Goal: Task Accomplishment & Management: Manage account settings

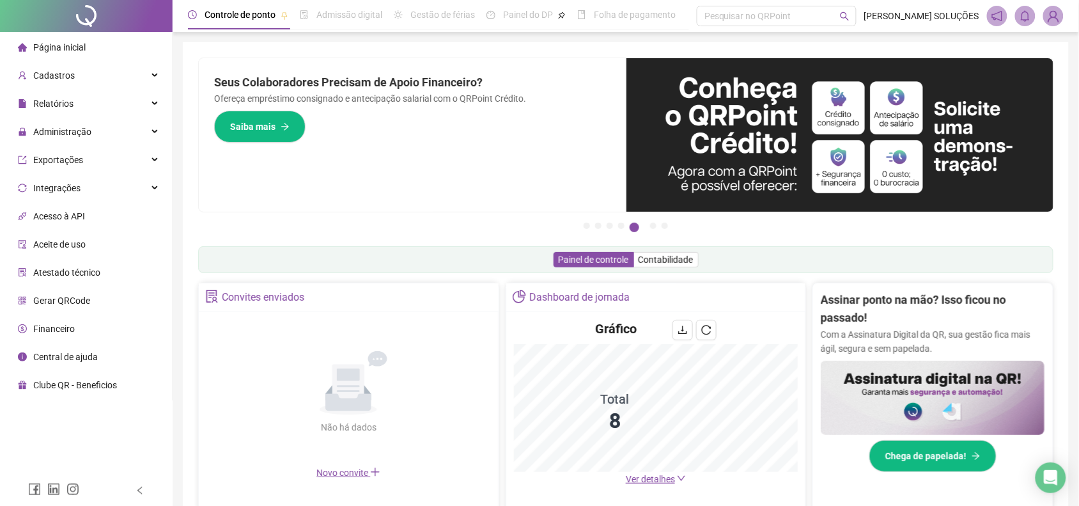
click at [81, 119] on span "Administração" at bounding box center [55, 132] width 74 height 26
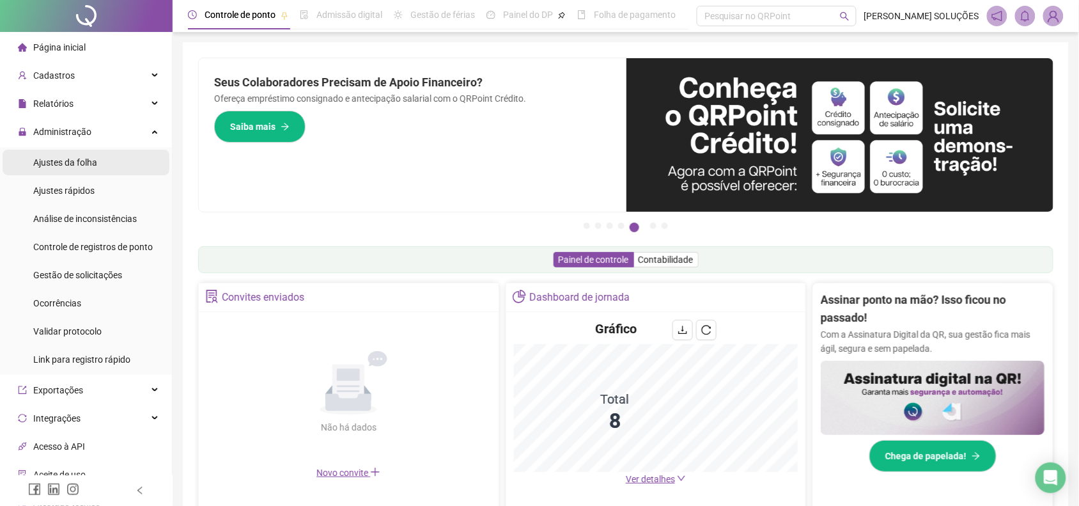
click at [89, 164] on span "Ajustes da folha" at bounding box center [65, 162] width 64 height 10
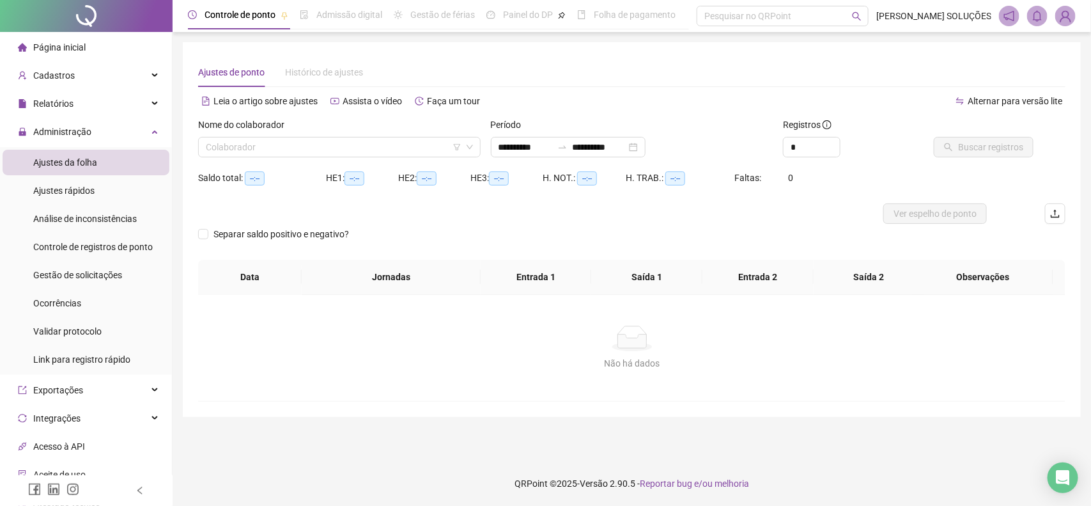
click at [277, 133] on div "Nome do colaborador" at bounding box center [339, 127] width 283 height 19
click at [280, 143] on input "search" at bounding box center [334, 146] width 256 height 19
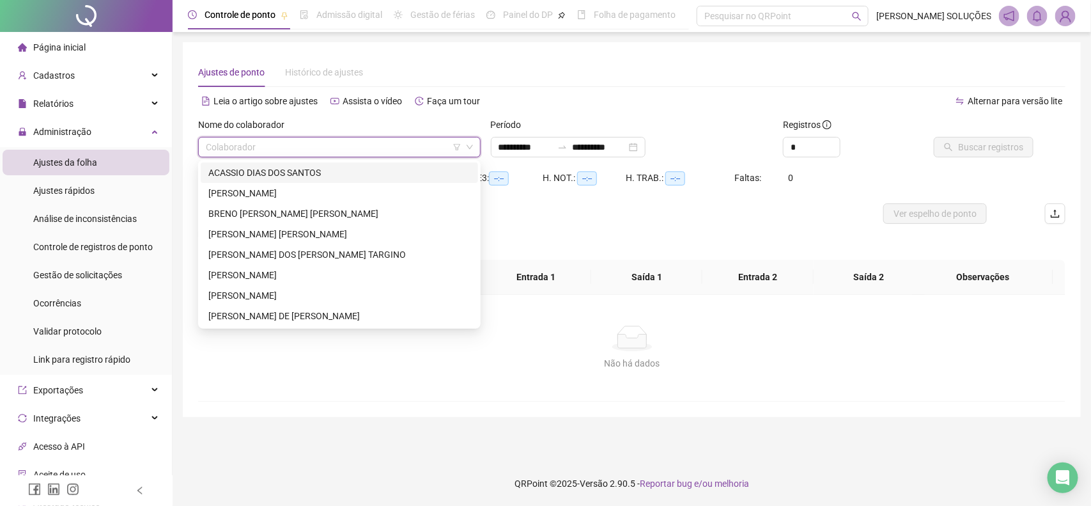
click at [294, 166] on div "ACASSIO DIAS DOS SANTOS" at bounding box center [339, 173] width 262 height 14
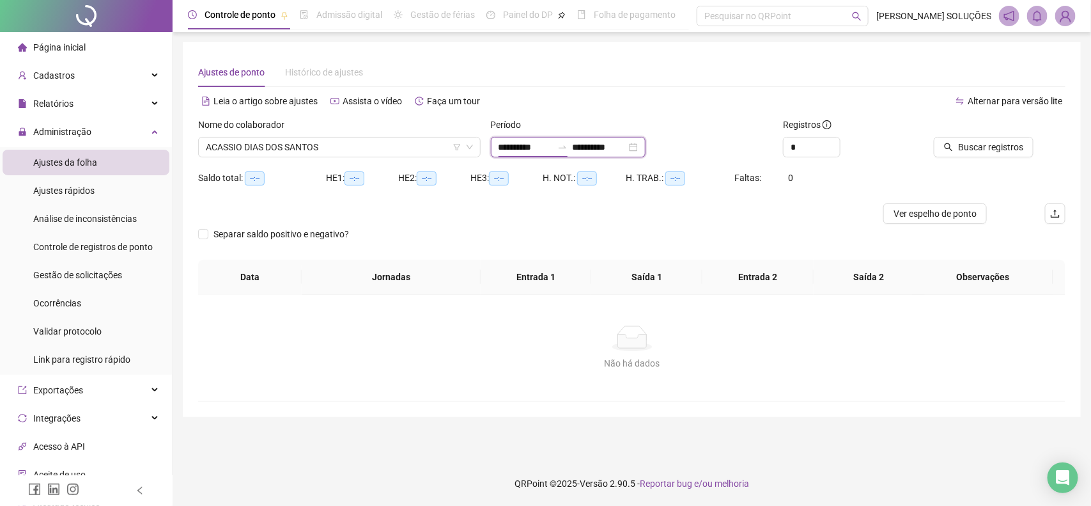
click at [513, 145] on input "**********" at bounding box center [526, 147] width 54 height 14
type input "**********"
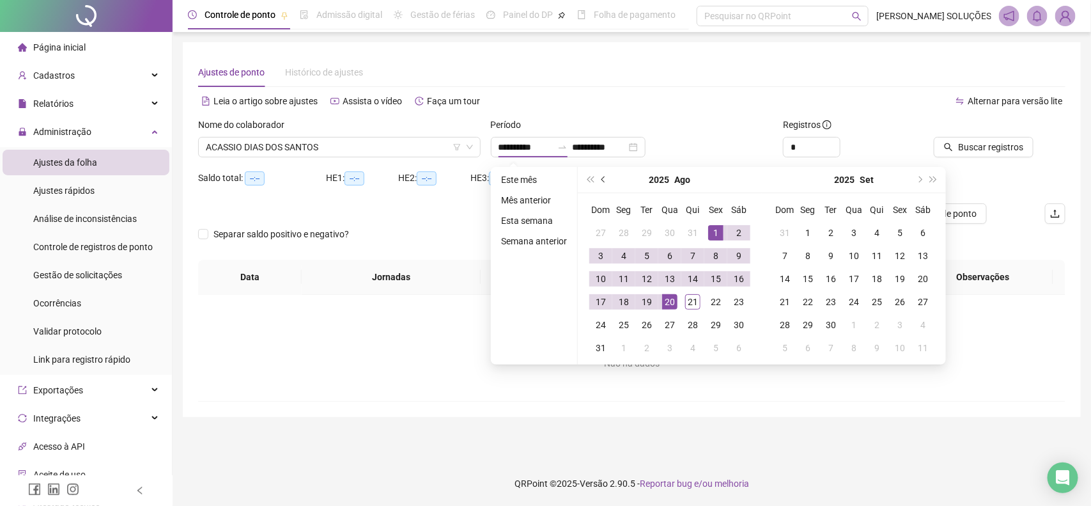
click at [602, 181] on span "prev-year" at bounding box center [604, 179] width 6 height 6
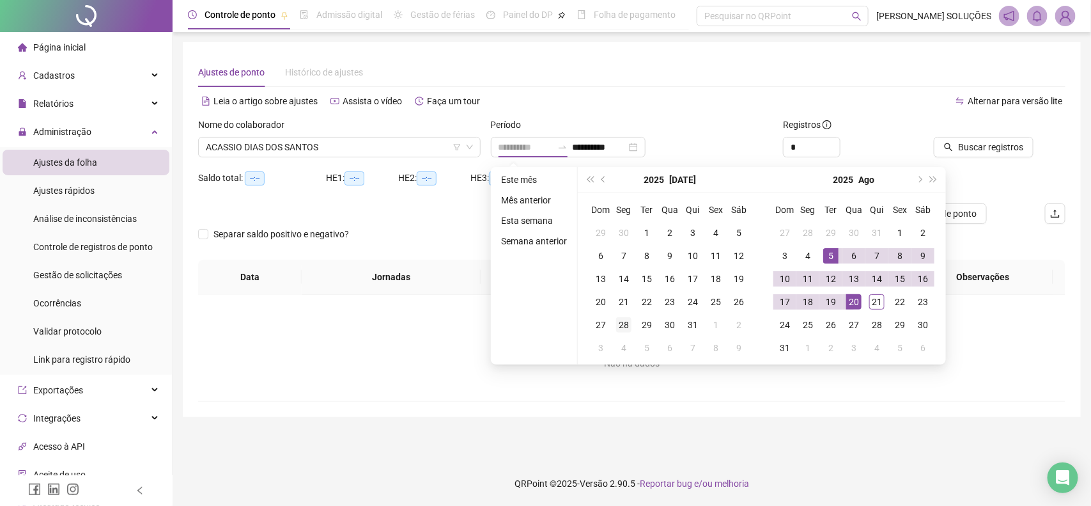
type input "**********"
click at [612, 323] on td "28" at bounding box center [623, 324] width 23 height 23
type input "**********"
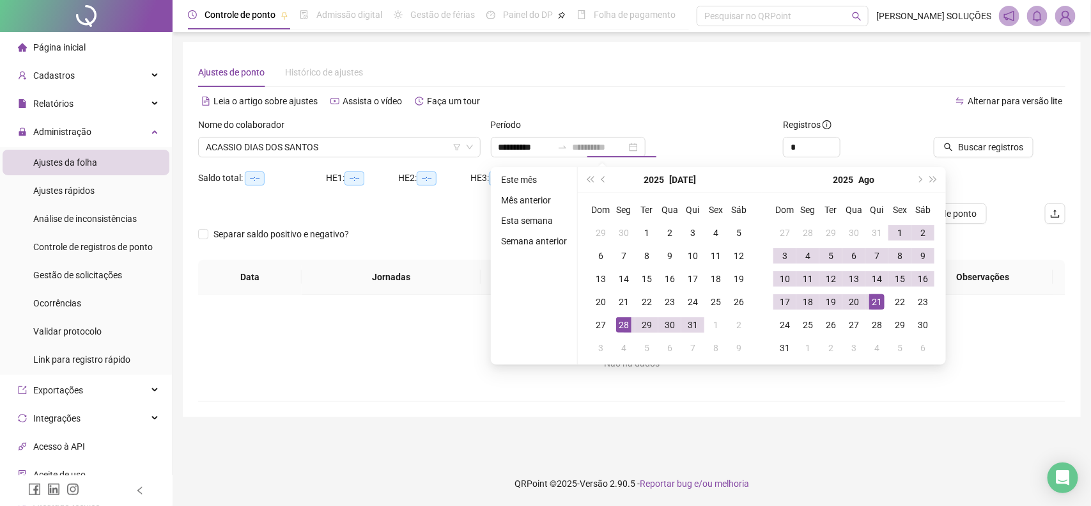
click at [882, 302] on div "21" at bounding box center [876, 301] width 15 height 15
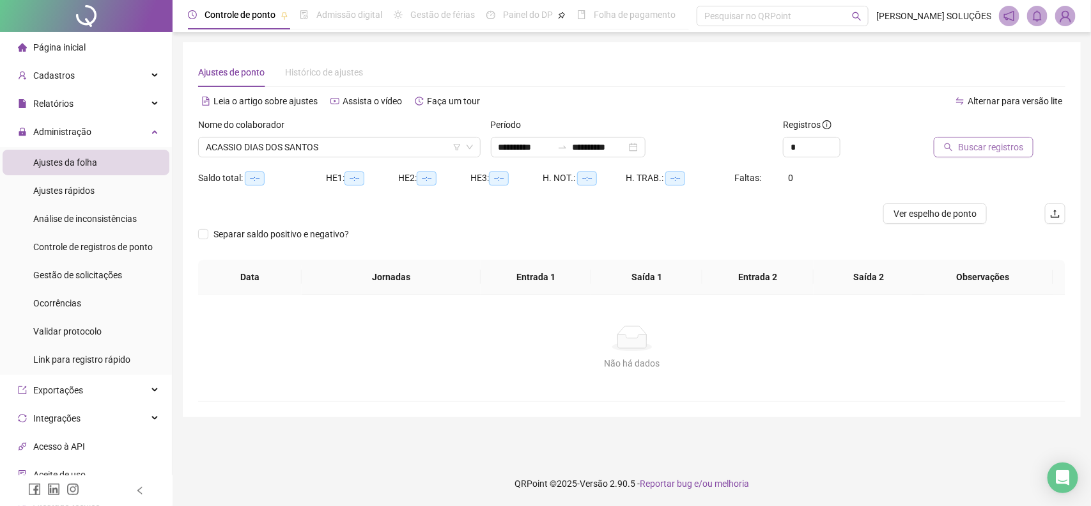
click at [963, 141] on span "Buscar registros" at bounding box center [990, 147] width 65 height 14
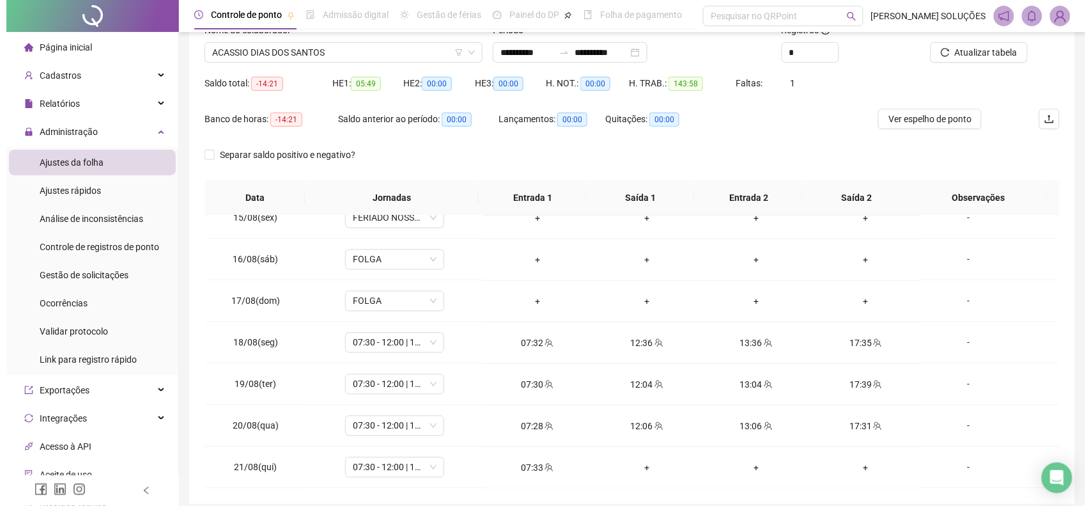
scroll to position [68, 0]
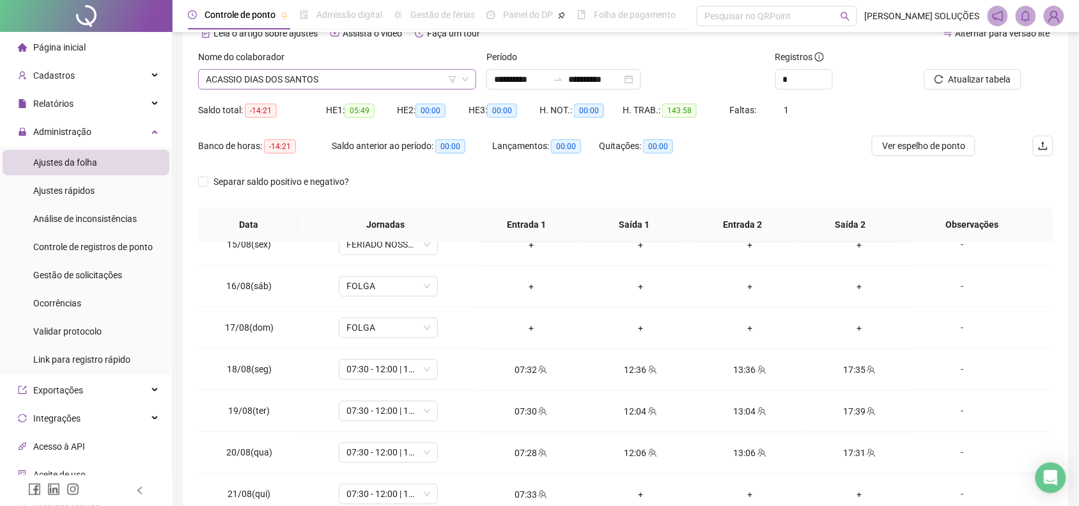
click at [289, 75] on span "ACASSIO DIAS DOS SANTOS" at bounding box center [337, 79] width 263 height 19
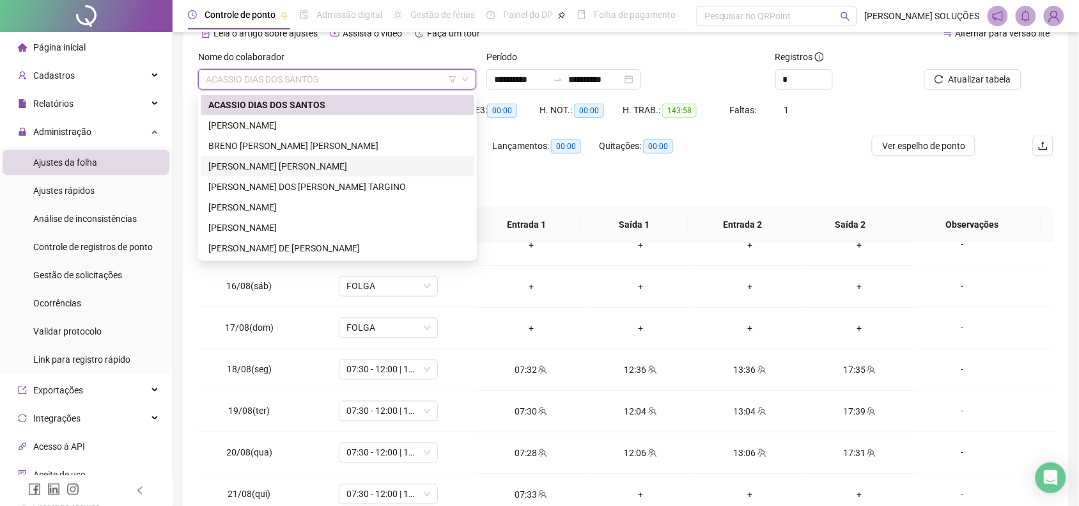
click at [286, 162] on div "[PERSON_NAME] [PERSON_NAME]" at bounding box center [337, 166] width 258 height 14
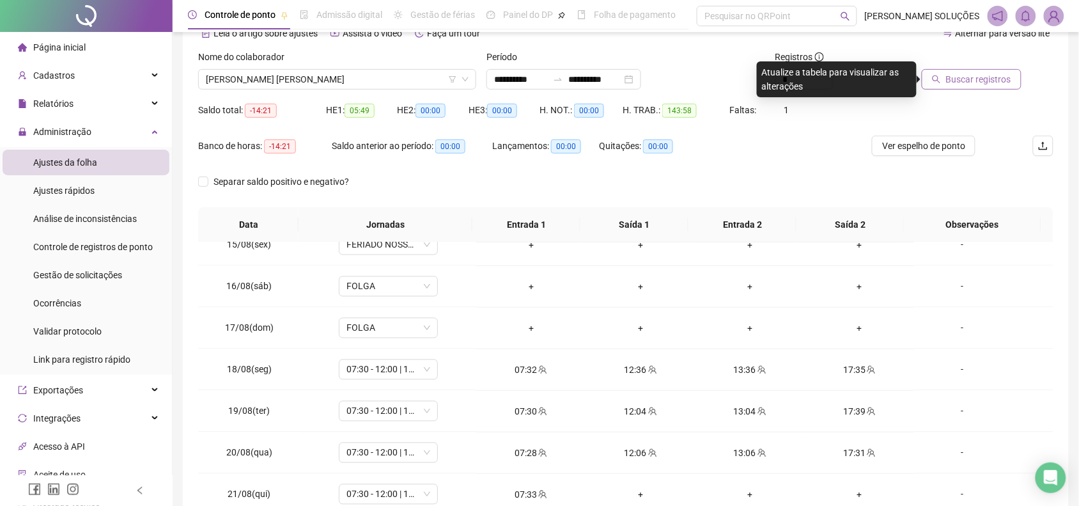
click at [979, 79] on span "Buscar registros" at bounding box center [978, 79] width 65 height 14
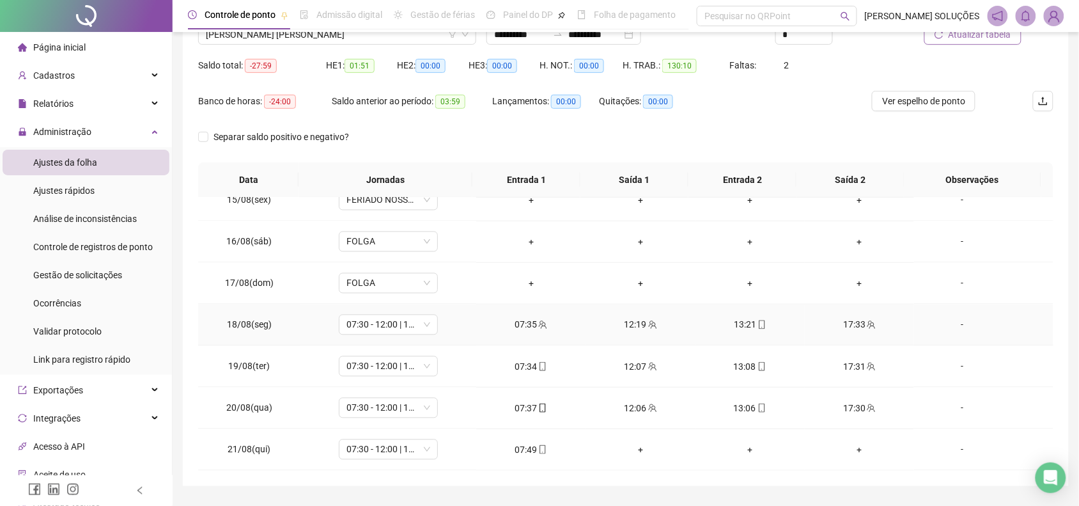
scroll to position [148, 0]
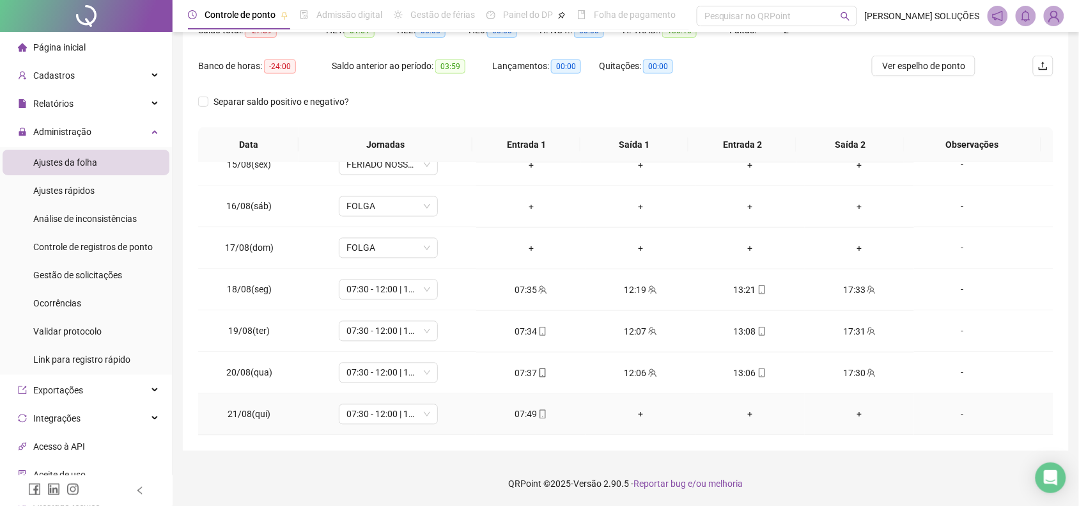
click at [538, 417] on icon "mobile" at bounding box center [542, 414] width 9 height 9
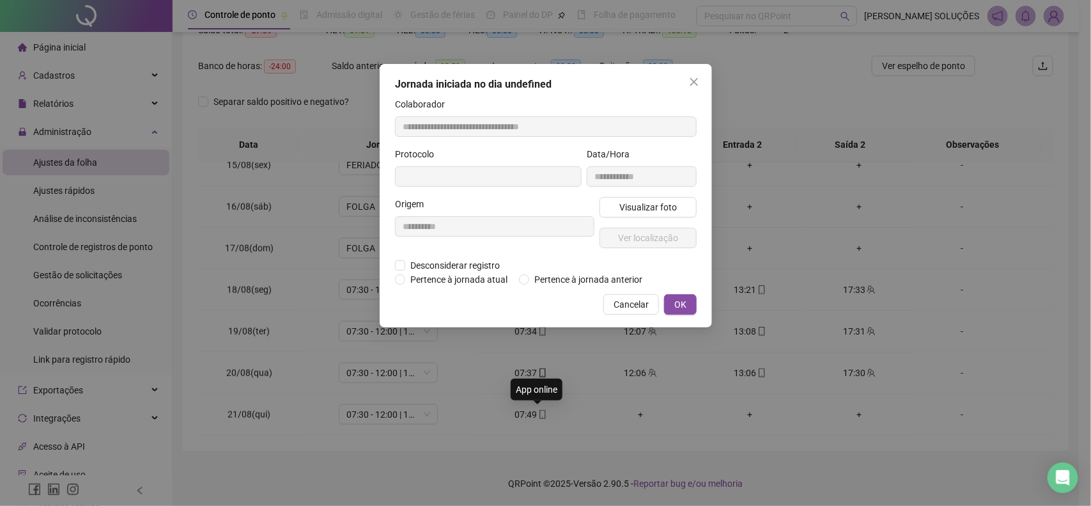
type input "**********"
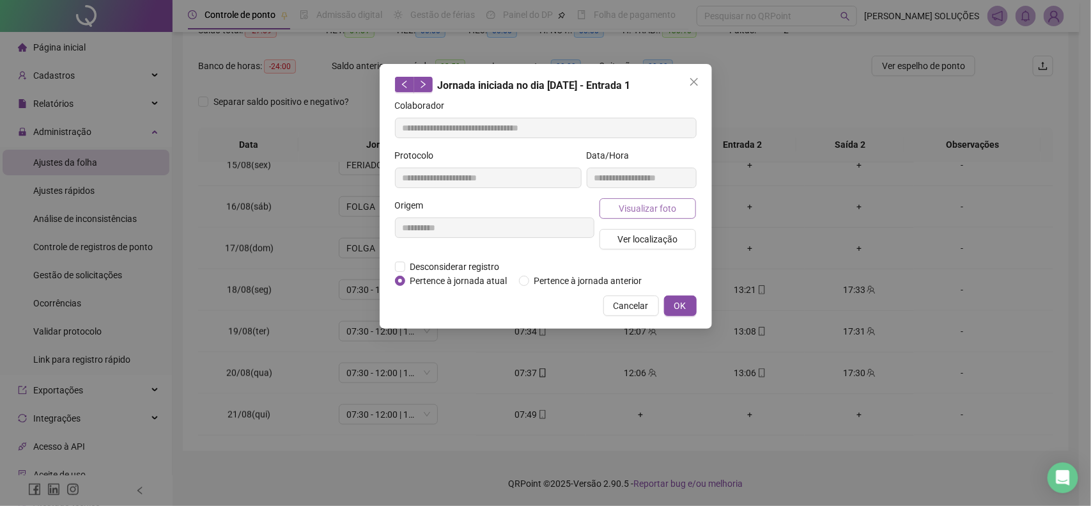
click at [633, 205] on span "Visualizar foto" at bounding box center [648, 208] width 58 height 14
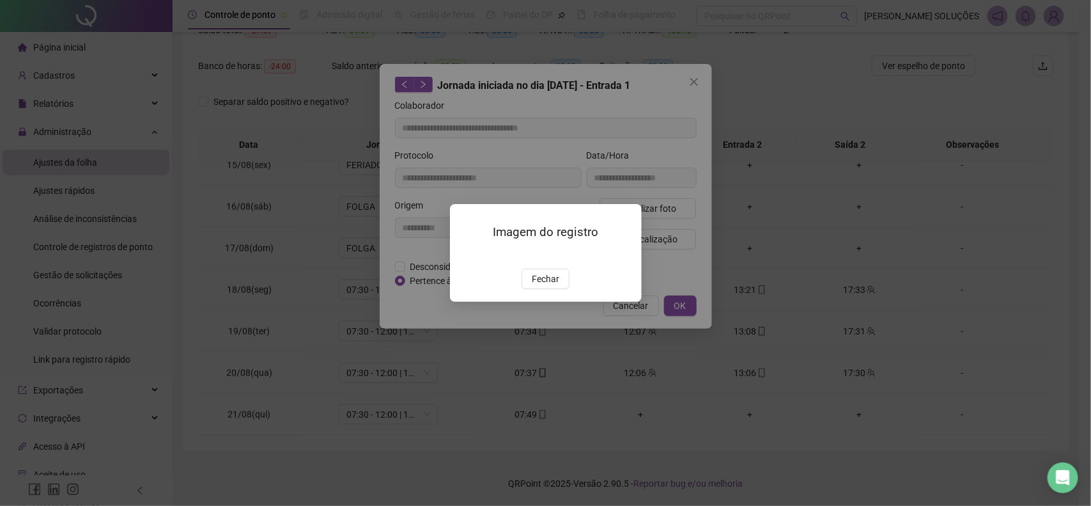
click at [542, 286] on span "Fechar" at bounding box center [545, 279] width 27 height 14
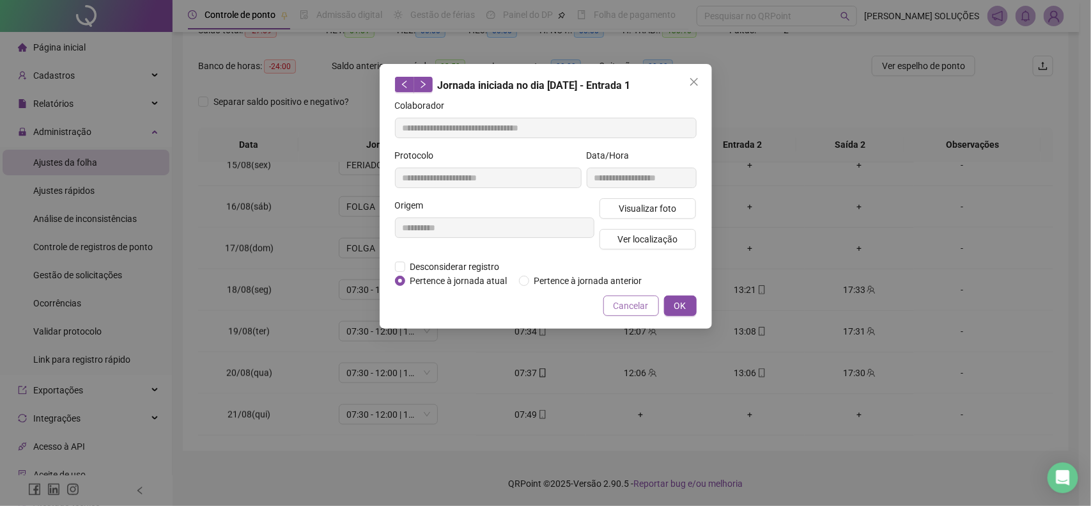
click at [625, 305] on span "Cancelar" at bounding box center [631, 305] width 35 height 14
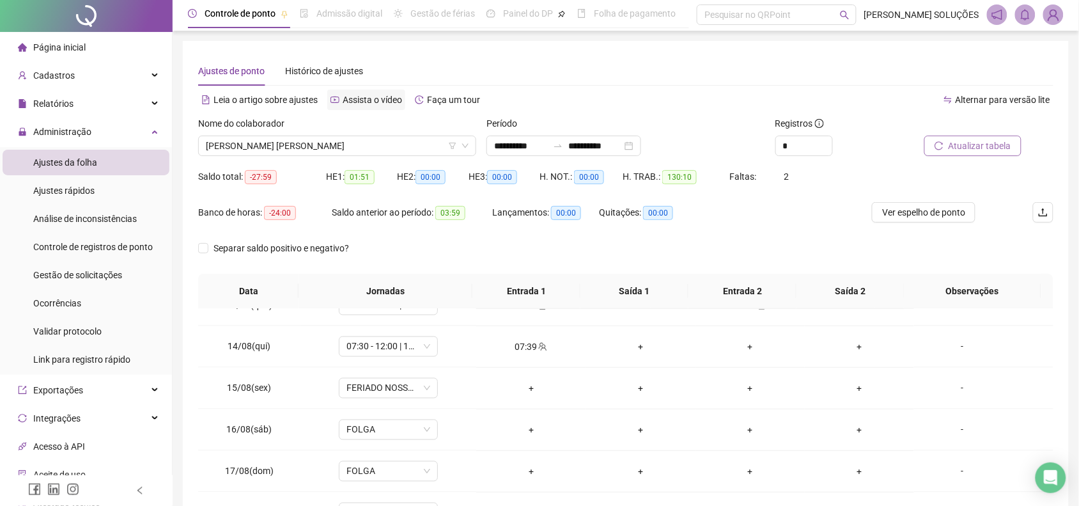
scroll to position [0, 0]
click at [312, 141] on span "[PERSON_NAME] [PERSON_NAME]" at bounding box center [337, 146] width 263 height 19
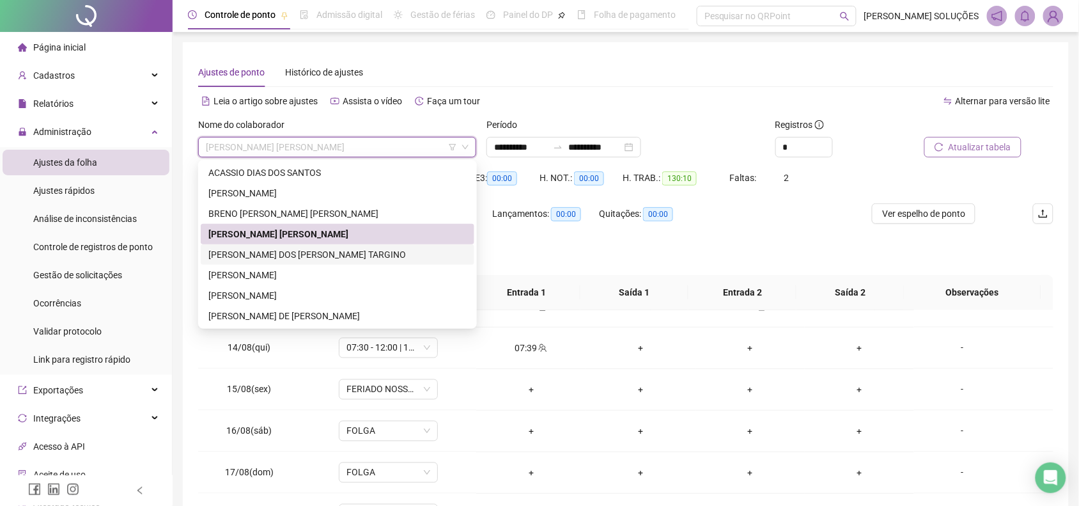
click at [317, 259] on div "[PERSON_NAME] DOS [PERSON_NAME] TARGINO" at bounding box center [337, 254] width 258 height 14
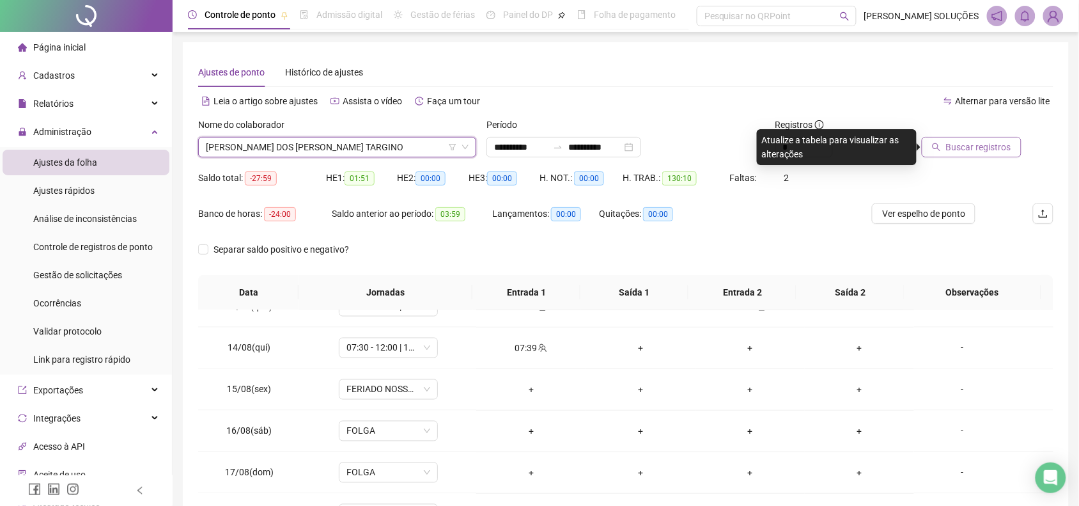
click at [961, 148] on span "Buscar registros" at bounding box center [978, 147] width 65 height 14
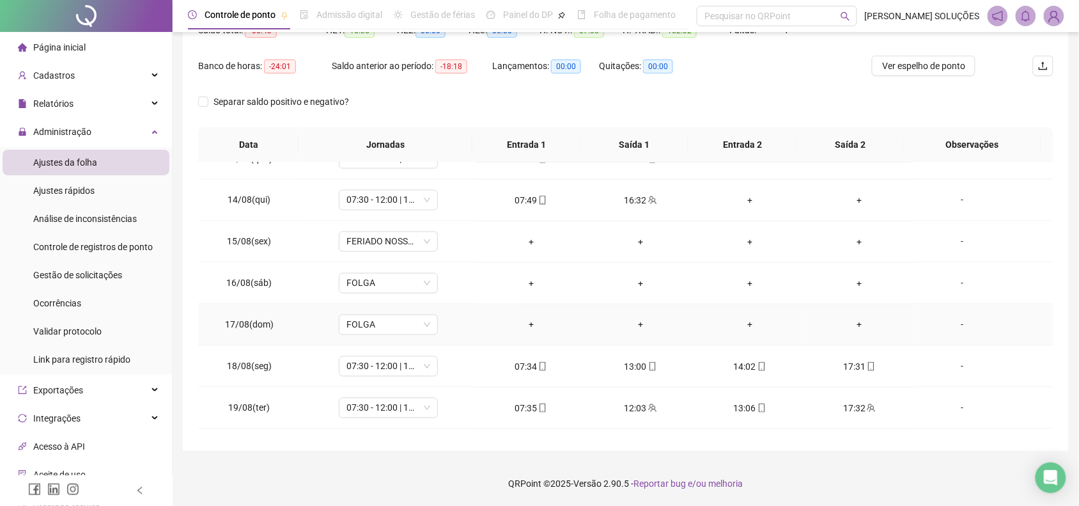
scroll to position [769, 0]
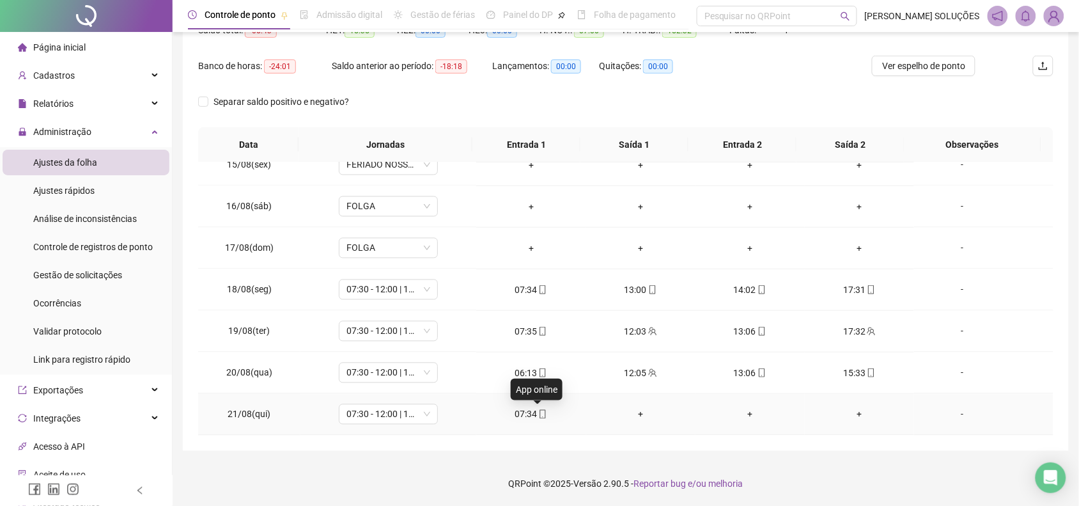
click at [539, 415] on icon "mobile" at bounding box center [542, 414] width 9 height 9
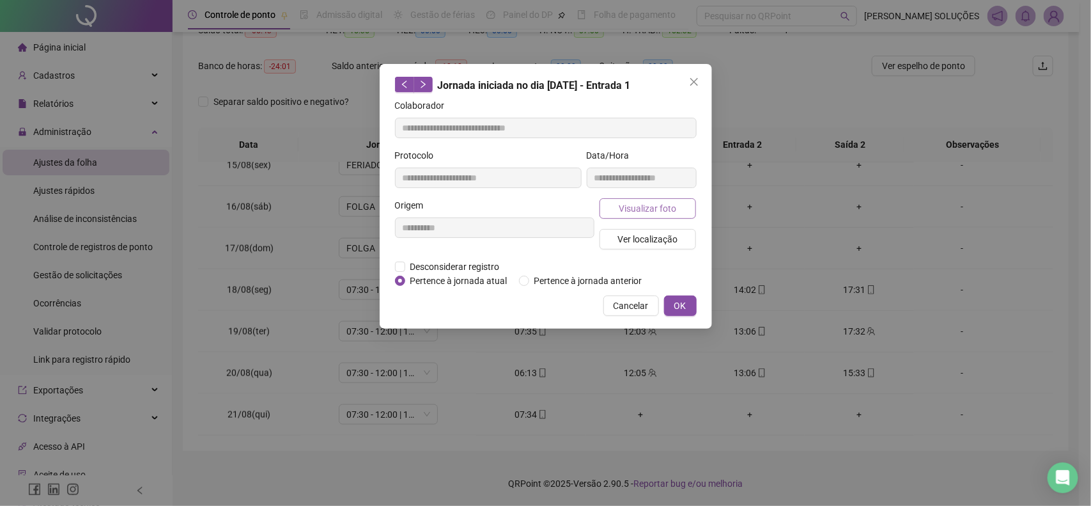
click at [649, 210] on span "Visualizar foto" at bounding box center [648, 208] width 58 height 14
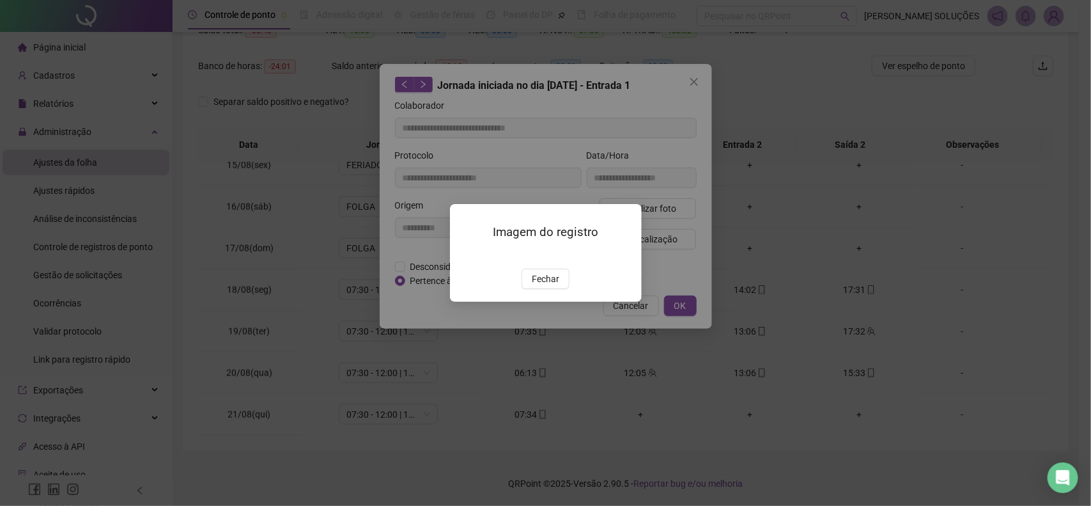
type input "**********"
click at [545, 286] on span "Fechar" at bounding box center [545, 279] width 27 height 14
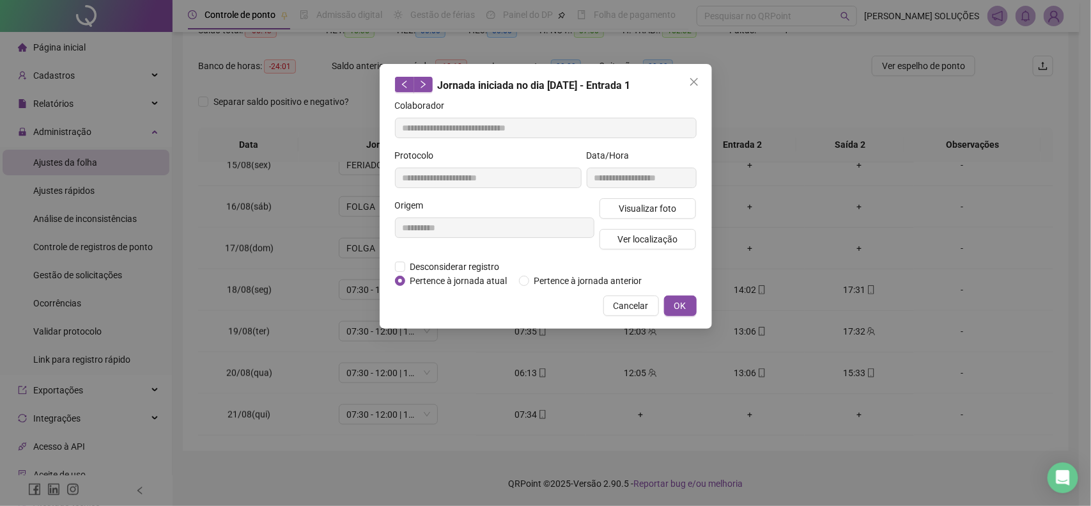
click at [601, 302] on div "Cancelar OK" at bounding box center [546, 305] width 302 height 20
click at [621, 309] on span "Cancelar" at bounding box center [631, 305] width 35 height 14
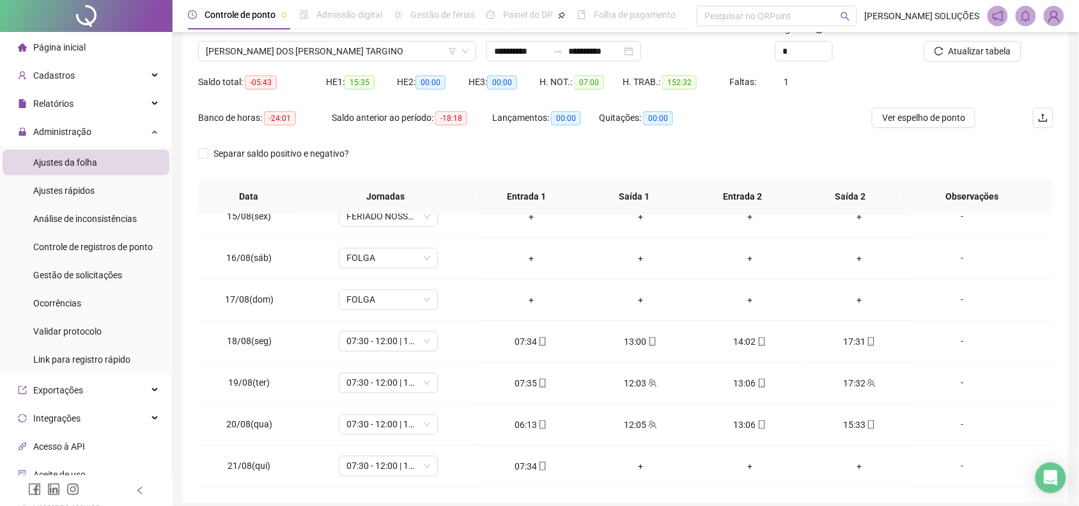
scroll to position [68, 0]
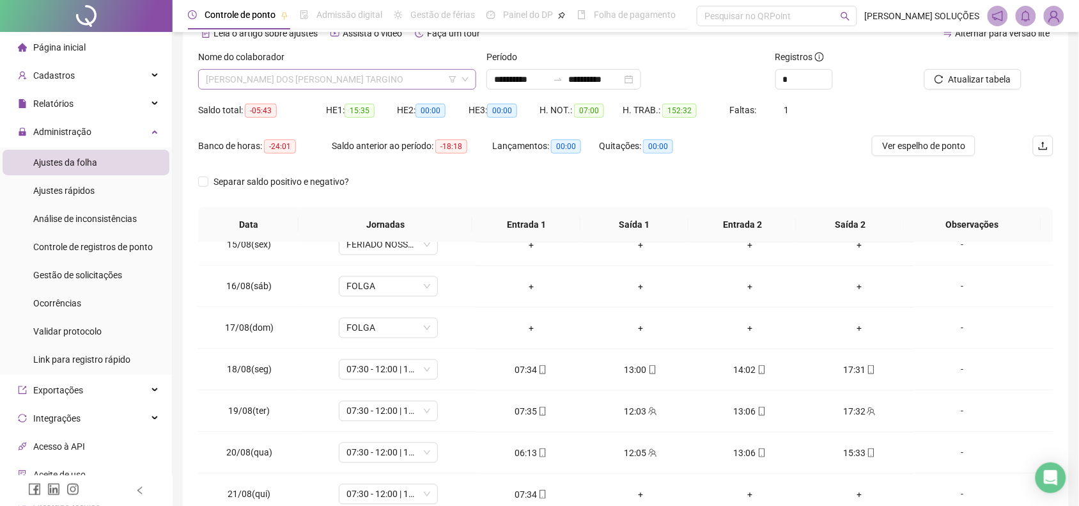
click at [308, 79] on span "[PERSON_NAME] DOS [PERSON_NAME] TARGINO" at bounding box center [337, 79] width 263 height 19
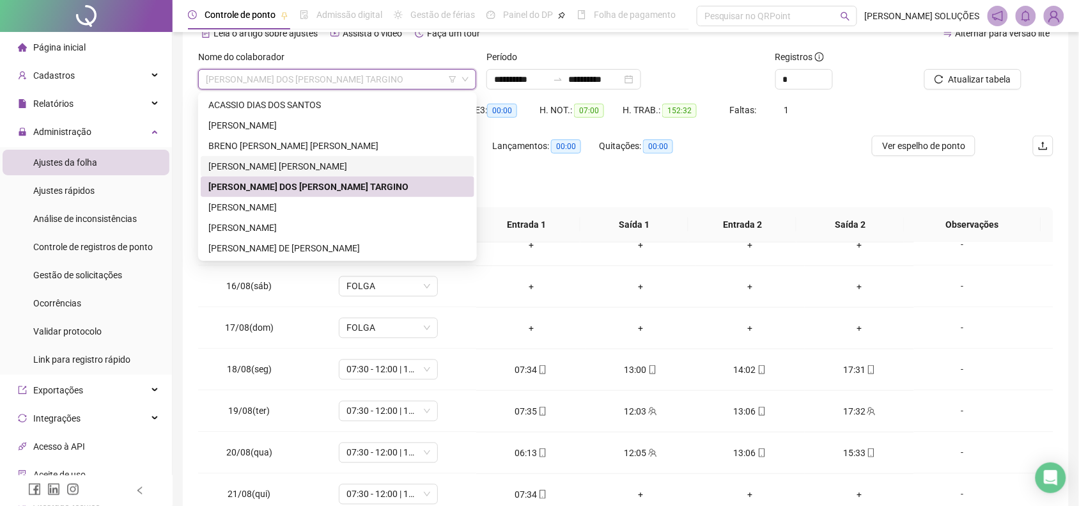
click at [308, 168] on div "[PERSON_NAME] [PERSON_NAME]" at bounding box center [337, 166] width 258 height 14
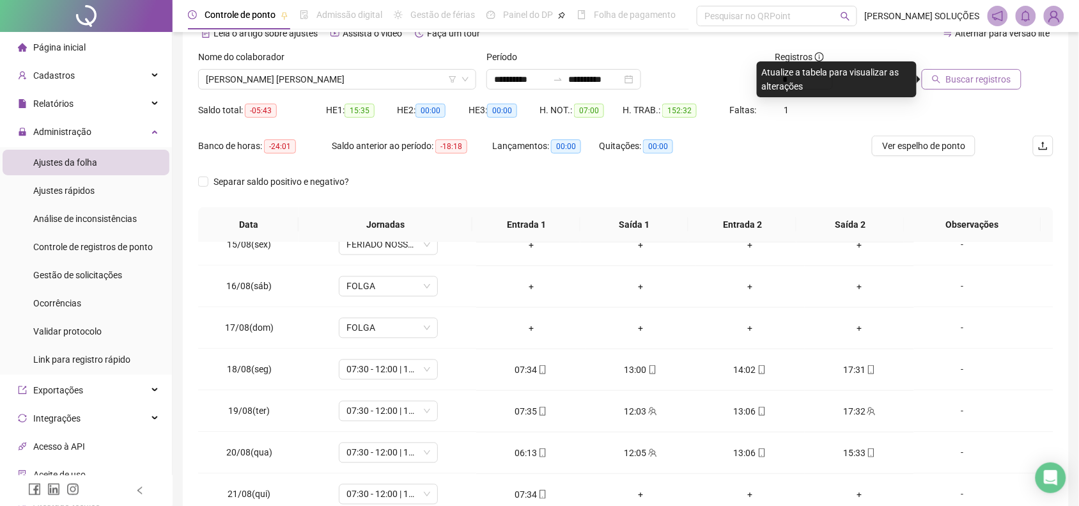
click at [944, 79] on button "Buscar registros" at bounding box center [972, 79] width 100 height 20
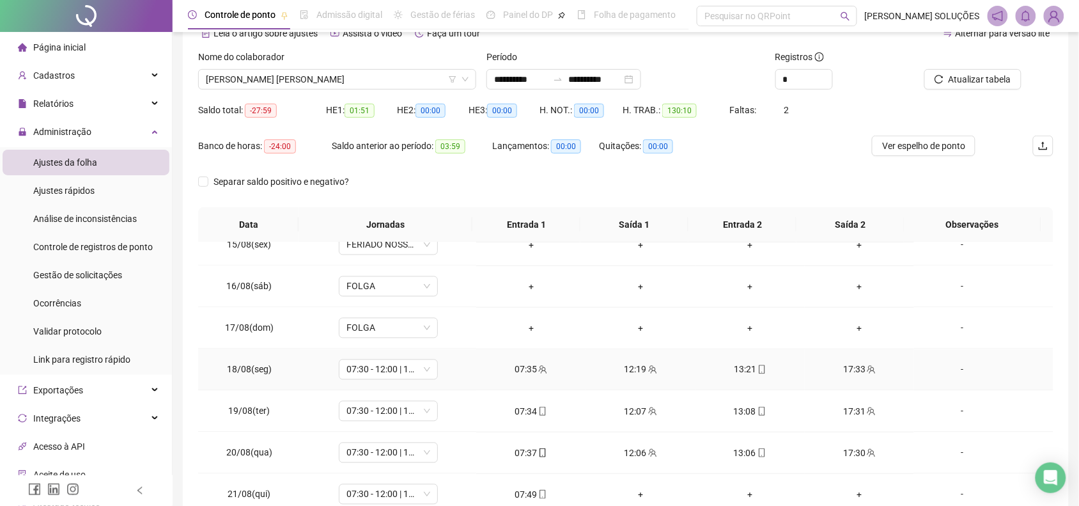
scroll to position [148, 0]
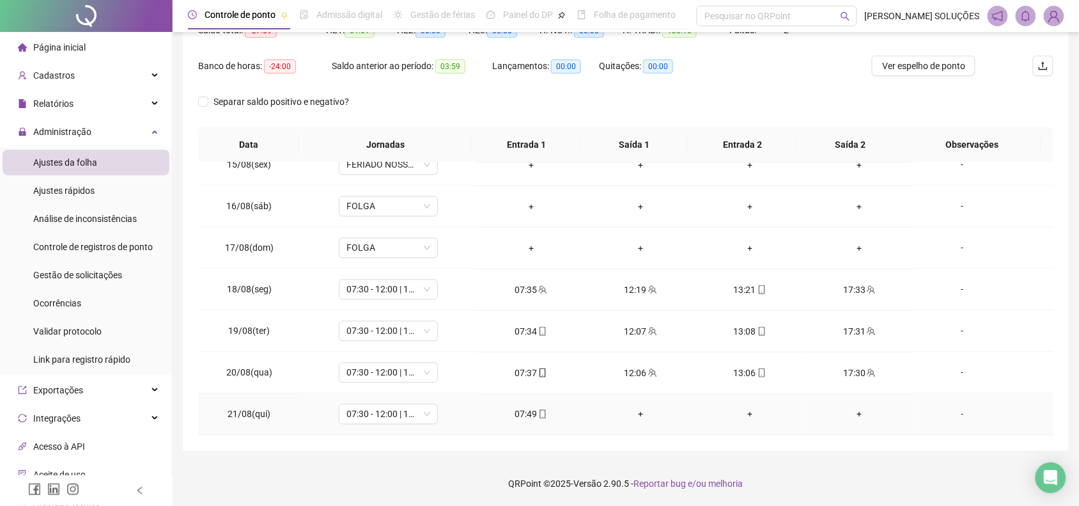
click at [520, 419] on div "07:49" at bounding box center [530, 414] width 89 height 14
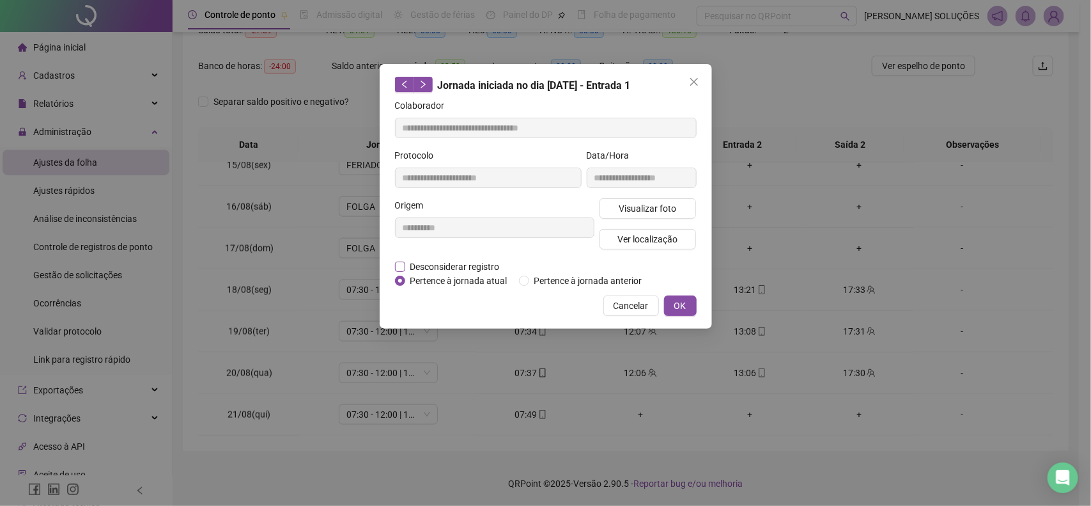
type input "**********"
click at [479, 269] on span "Desconsiderar registro" at bounding box center [455, 266] width 100 height 14
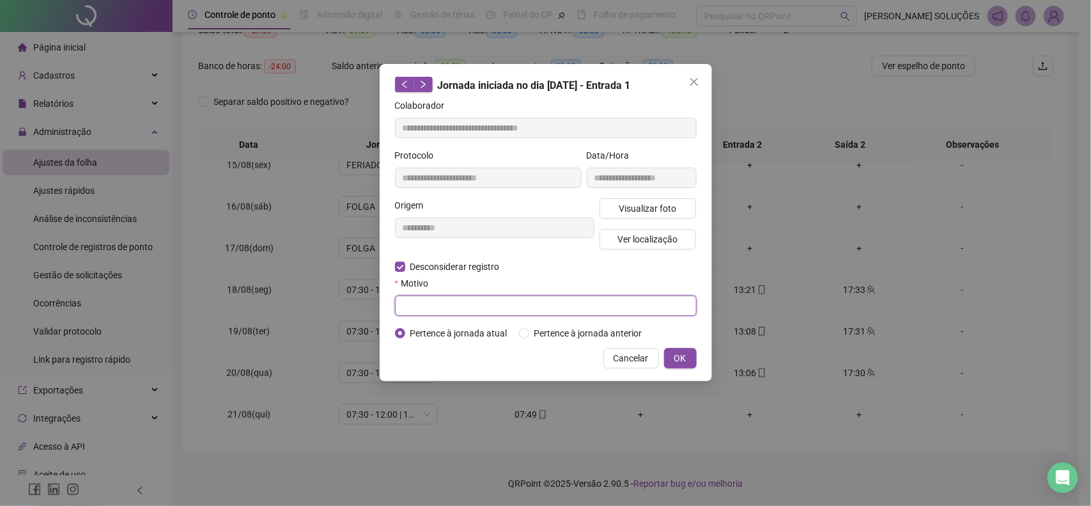
click at [577, 308] on input "text" at bounding box center [546, 305] width 302 height 20
type input "****"
click at [683, 359] on span "OK" at bounding box center [680, 358] width 12 height 14
click at [681, 358] on div "**********" at bounding box center [545, 253] width 1091 height 506
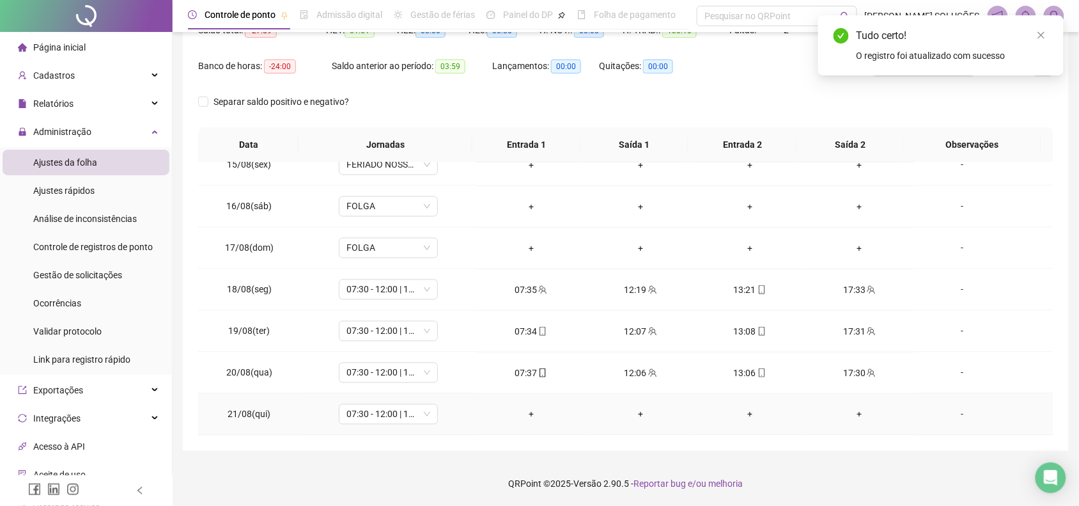
click at [526, 412] on div "+" at bounding box center [530, 414] width 89 height 14
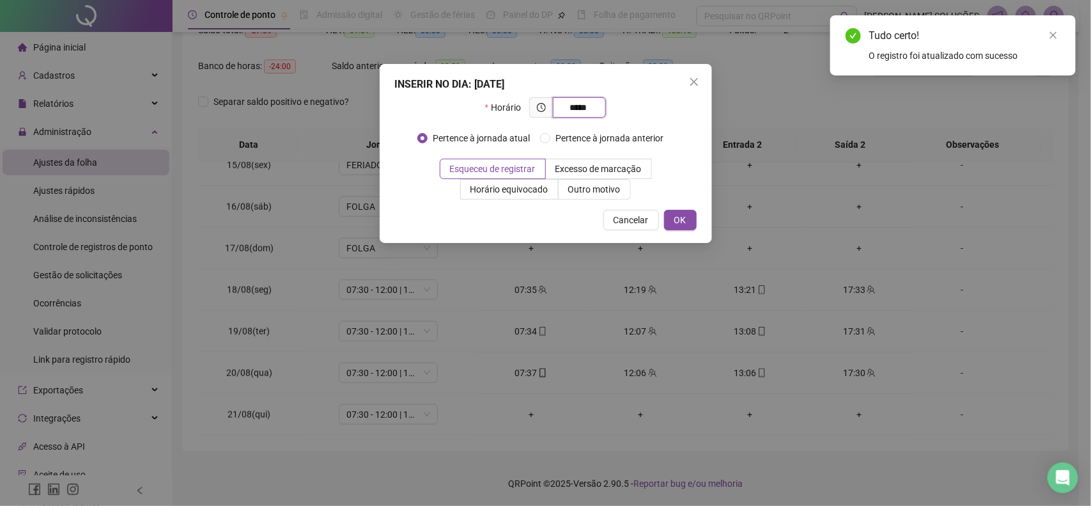
type input "*****"
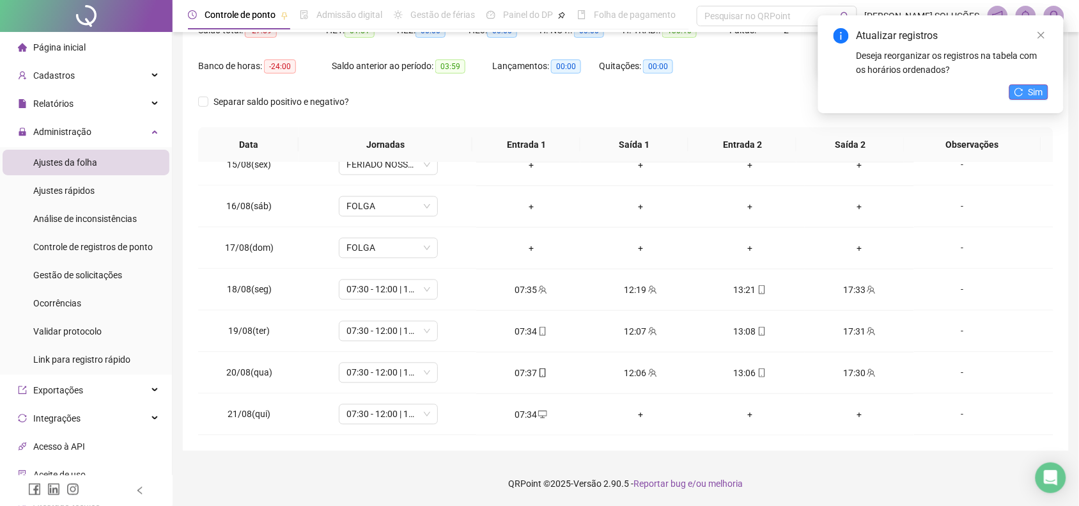
click at [1015, 94] on icon "reload" at bounding box center [1018, 92] width 9 height 9
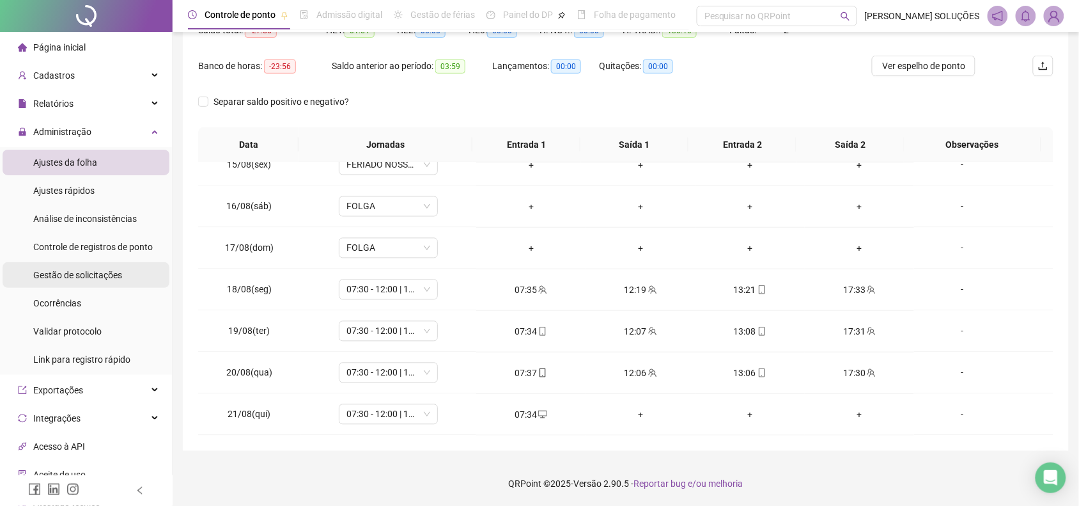
click at [116, 262] on div "Gestão de solicitações" at bounding box center [77, 275] width 89 height 26
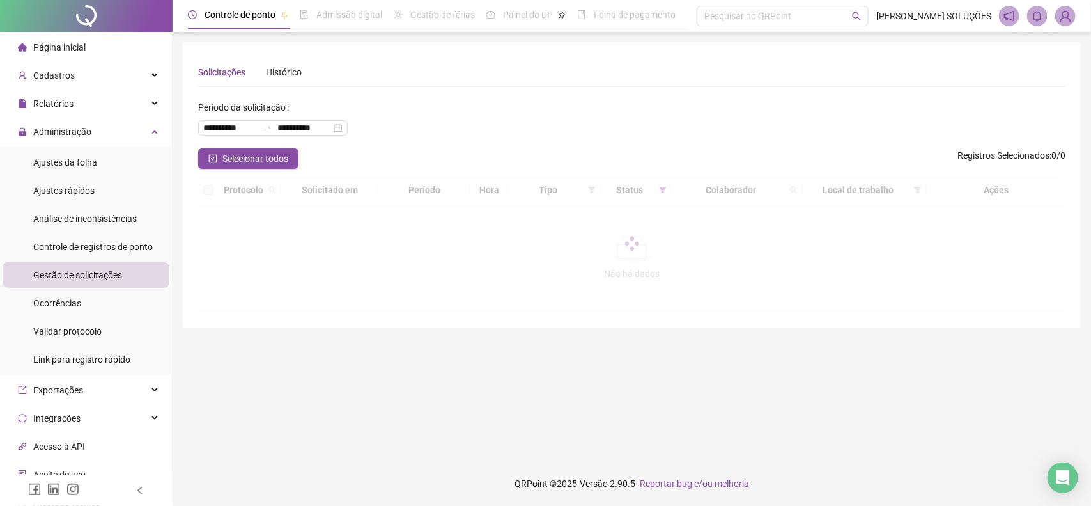
click at [113, 274] on span "Gestão de solicitações" at bounding box center [77, 275] width 89 height 10
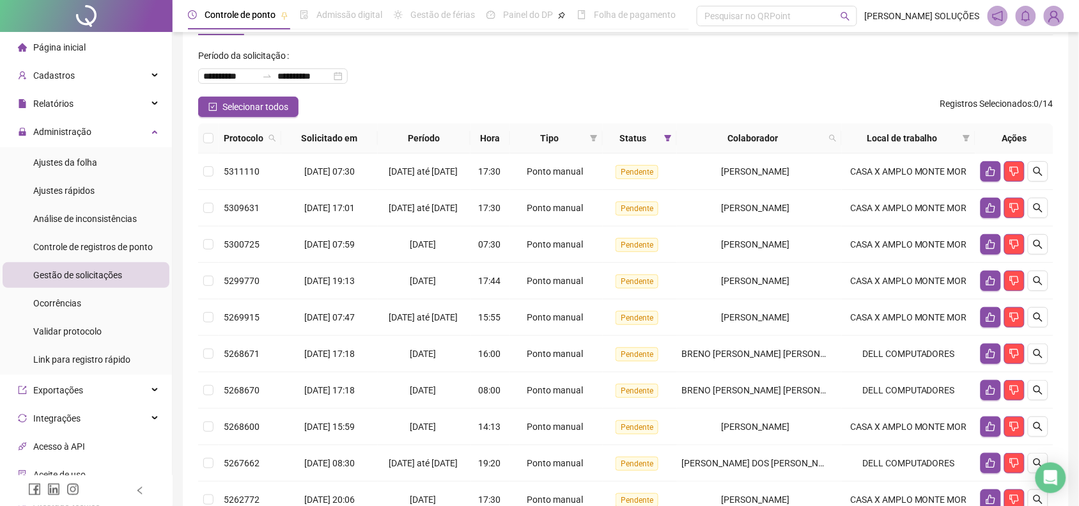
scroll to position [80, 0]
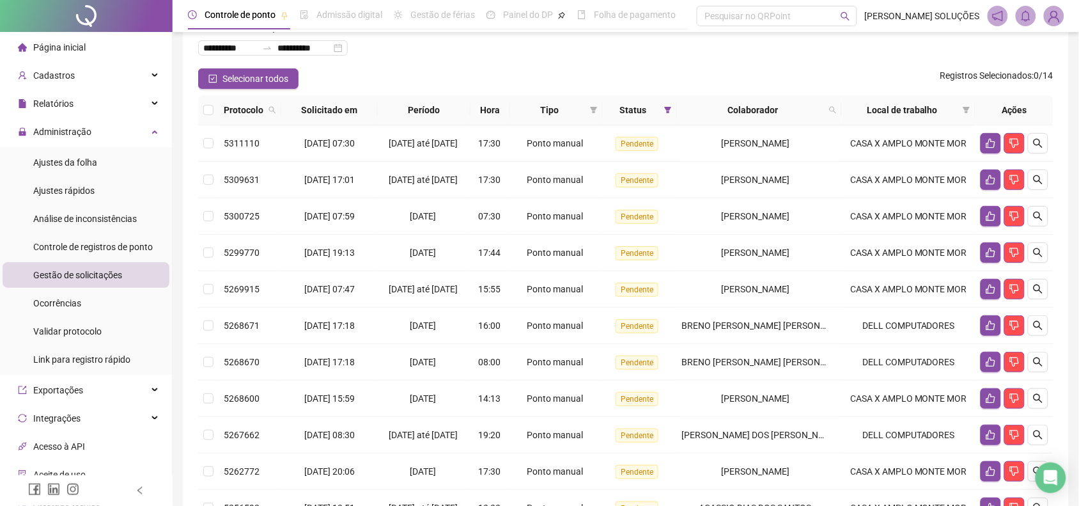
click at [84, 40] on div "Página inicial" at bounding box center [52, 48] width 68 height 26
